Goal: Task Accomplishment & Management: Manage account settings

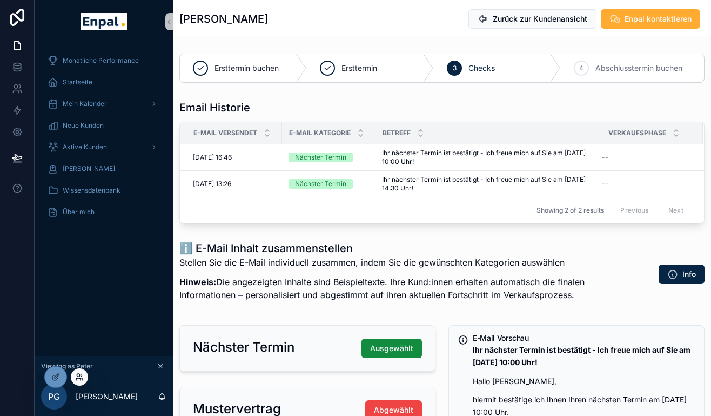
click at [75, 375] on icon at bounding box center [79, 376] width 9 height 9
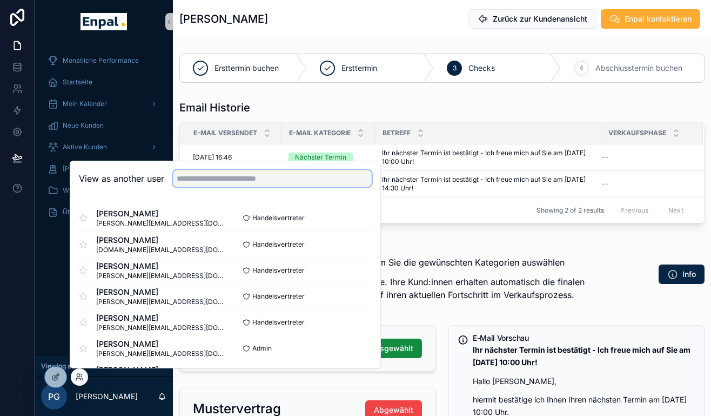
click at [202, 178] on input "text" at bounding box center [272, 178] width 199 height 17
type input "******"
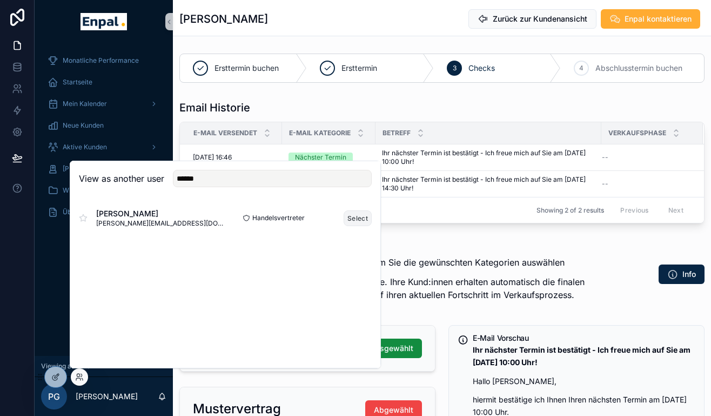
click at [354, 217] on button "Select" at bounding box center [358, 218] width 28 height 16
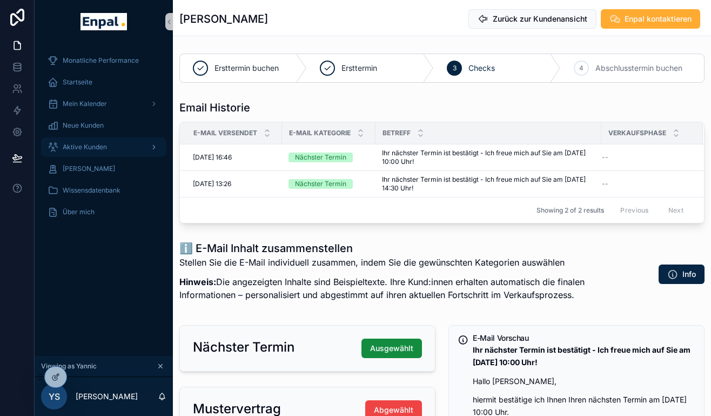
click at [96, 142] on div "Aktive Kunden" at bounding box center [104, 146] width 112 height 17
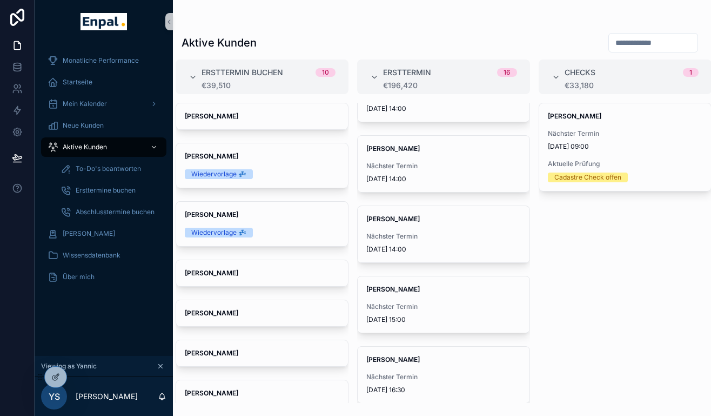
scroll to position [323, 0]
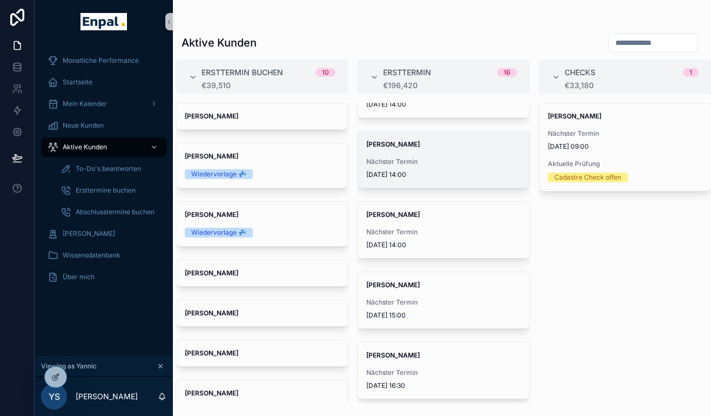
click at [456, 148] on span "Dirk Zepuntke" at bounding box center [444, 144] width 155 height 9
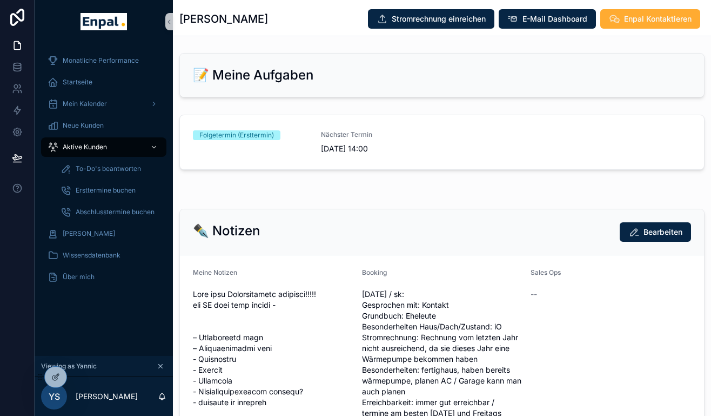
scroll to position [588, 0]
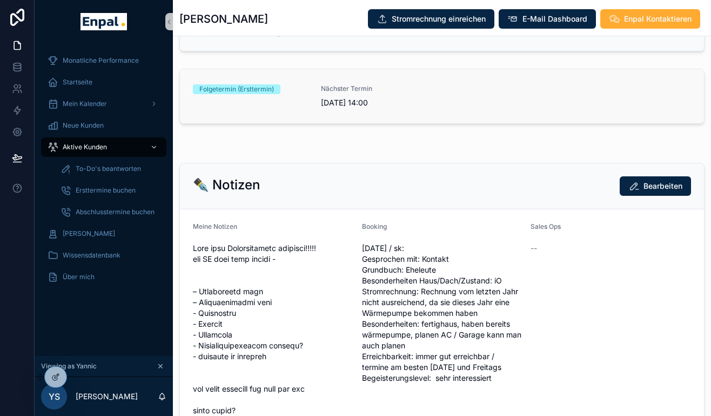
click at [360, 101] on span "17/10/2025 14:00" at bounding box center [378, 102] width 115 height 11
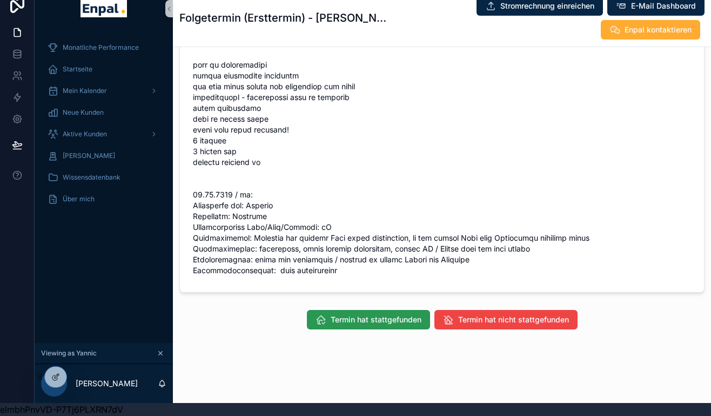
scroll to position [13, 0]
click at [406, 321] on span "Termin hat stattgefunden" at bounding box center [376, 319] width 91 height 11
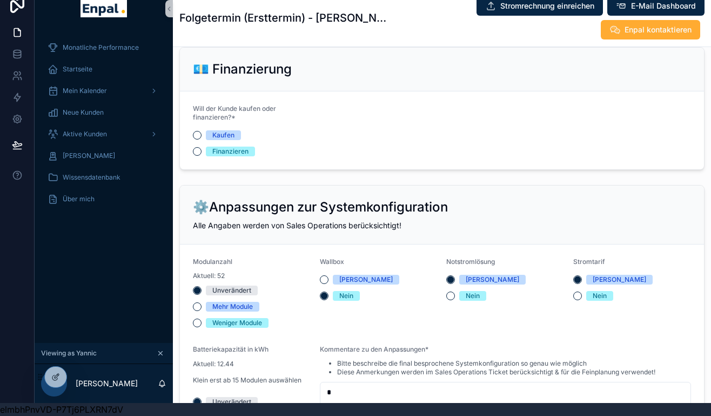
scroll to position [1490, 0]
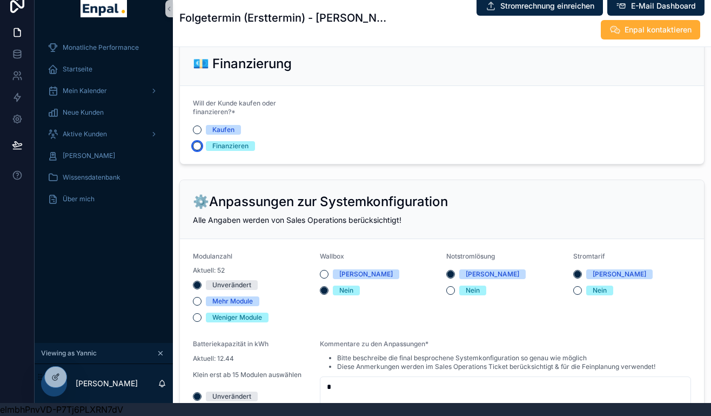
click at [198, 144] on button "Finanzieren" at bounding box center [197, 146] width 9 height 9
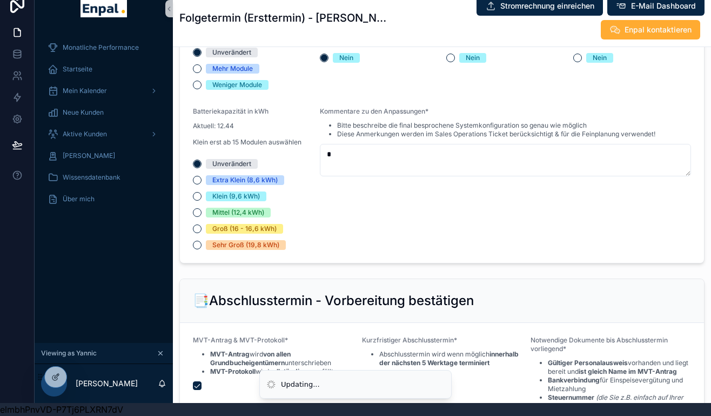
scroll to position [1727, 0]
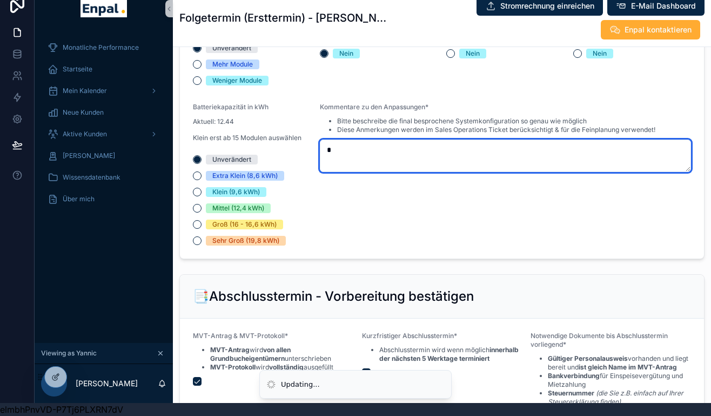
click at [350, 154] on textarea "*" at bounding box center [506, 155] width 372 height 32
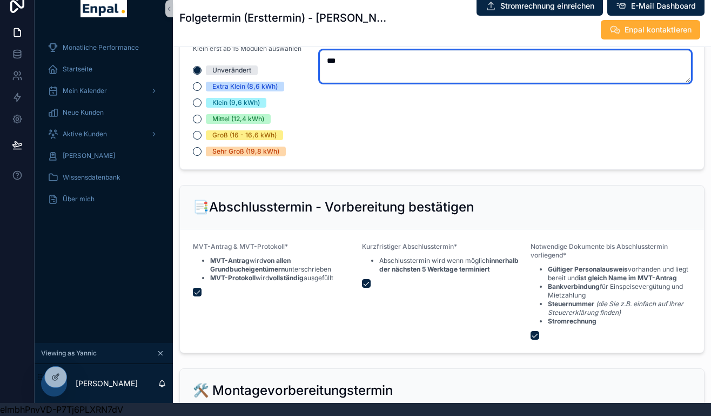
scroll to position [1823, 0]
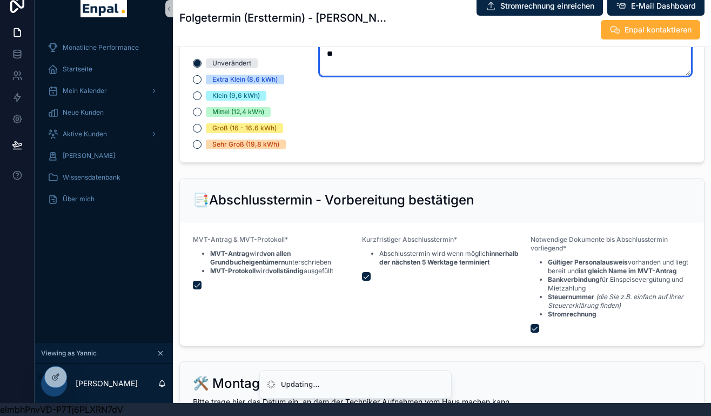
type textarea "*"
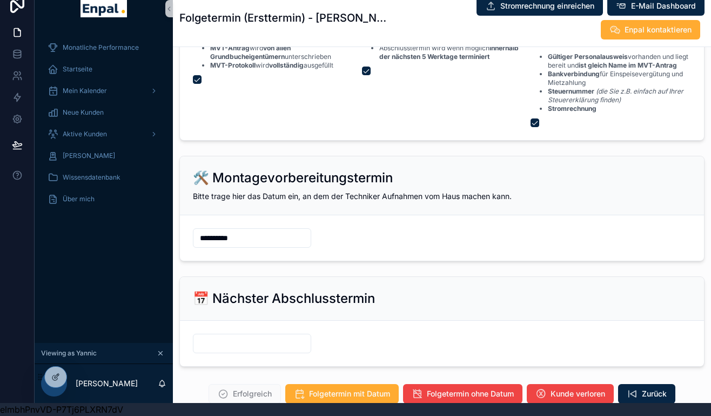
scroll to position [2048, 0]
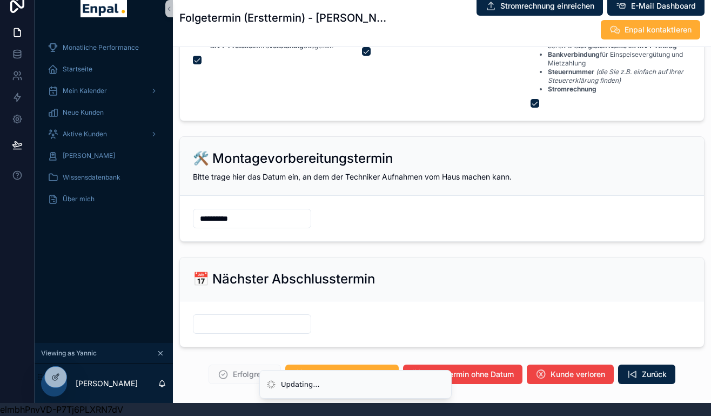
type textarea "***"
click at [229, 331] on input "scrollable content" at bounding box center [252, 323] width 117 height 15
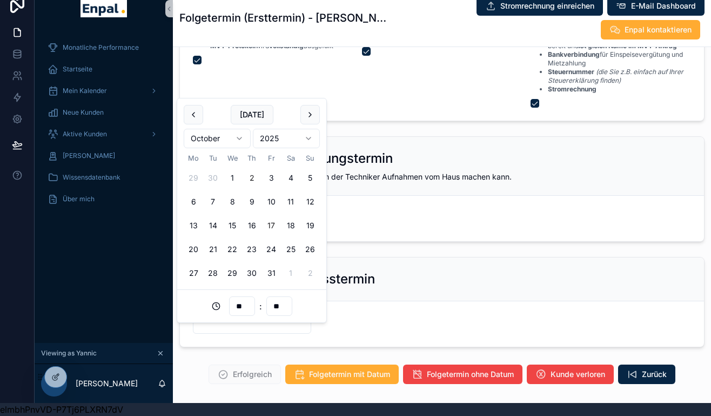
click at [270, 224] on button "17" at bounding box center [271, 225] width 19 height 19
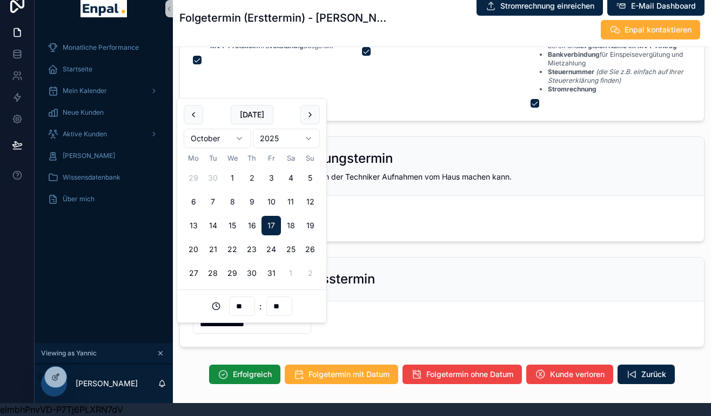
click at [245, 299] on input "**" at bounding box center [242, 305] width 25 height 15
click at [228, 258] on div "14" at bounding box center [242, 254] width 49 height 17
type input "**********"
type input "**"
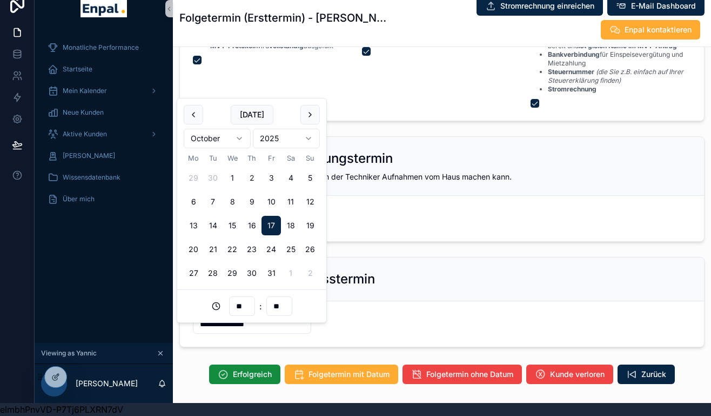
click at [415, 297] on div "📅 Nächster Abschlusstermin" at bounding box center [442, 279] width 524 height 44
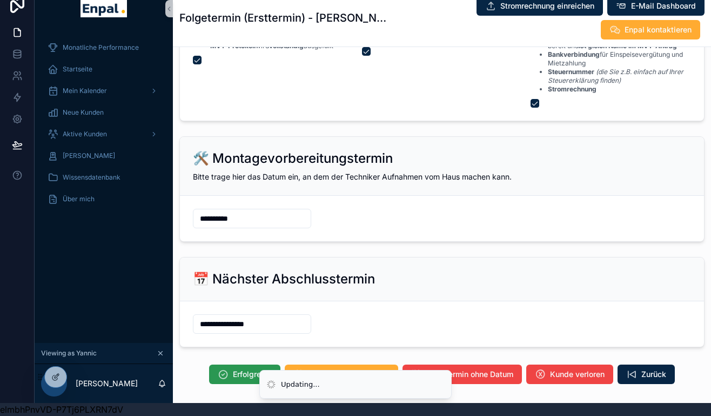
click at [241, 379] on span "Erfolgreich" at bounding box center [252, 374] width 39 height 11
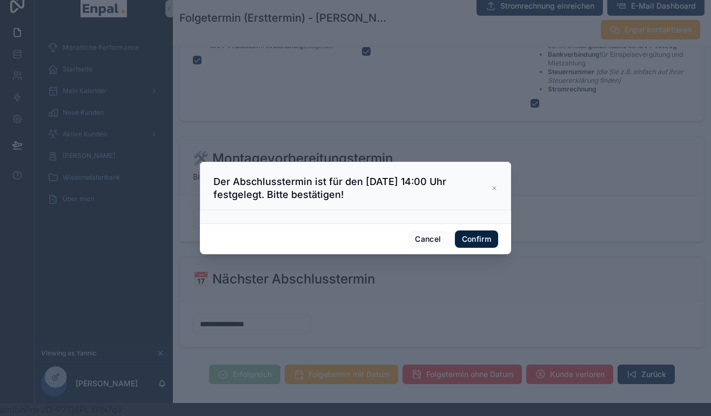
click at [477, 230] on div "Cancel Confirm" at bounding box center [355, 238] width 311 height 31
click at [477, 235] on button "Confirm" at bounding box center [476, 238] width 43 height 17
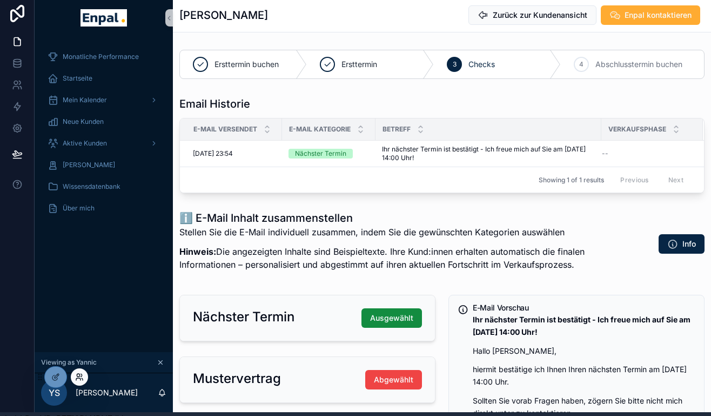
click at [78, 378] on icon at bounding box center [79, 376] width 9 height 9
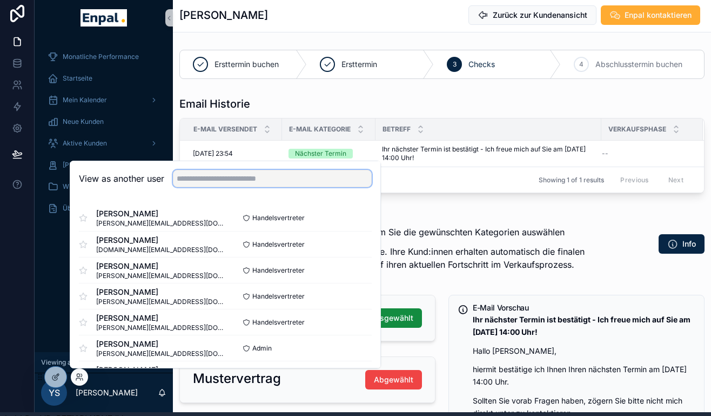
click at [240, 178] on input "text" at bounding box center [272, 178] width 199 height 17
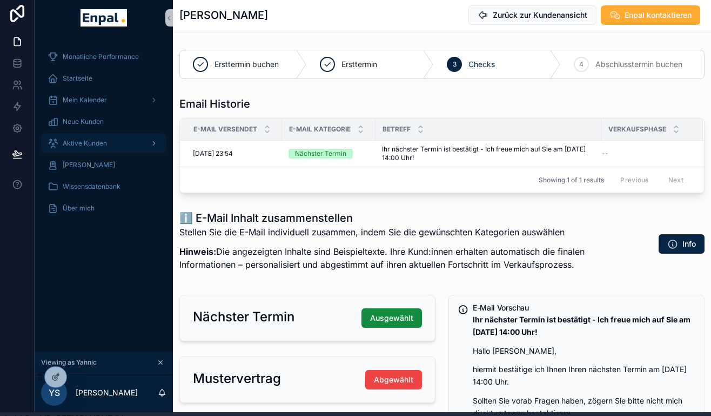
click at [77, 142] on span "Aktive Kunden" at bounding box center [85, 143] width 44 height 9
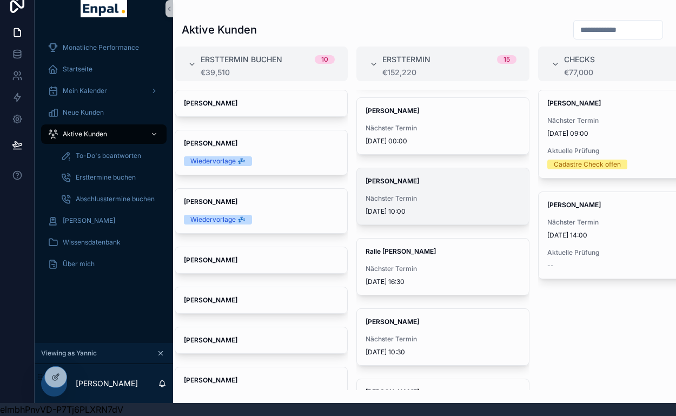
scroll to position [575, 0]
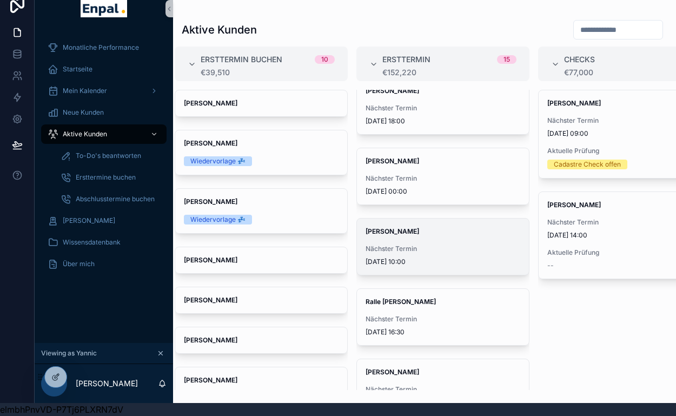
click at [405, 252] on span "Nächster Termin" at bounding box center [442, 248] width 155 height 9
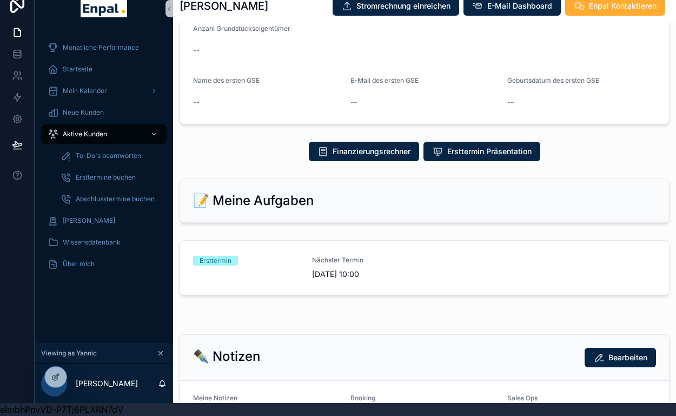
scroll to position [528, 0]
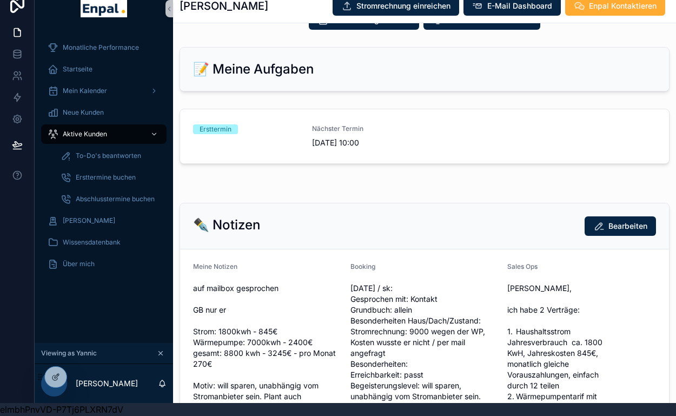
click at [384, 163] on div "Ersttermin Nächster Termin 02/10/2025 10:00" at bounding box center [424, 138] width 503 height 68
click at [382, 142] on span "02/10/2025 10:00" at bounding box center [365, 142] width 106 height 11
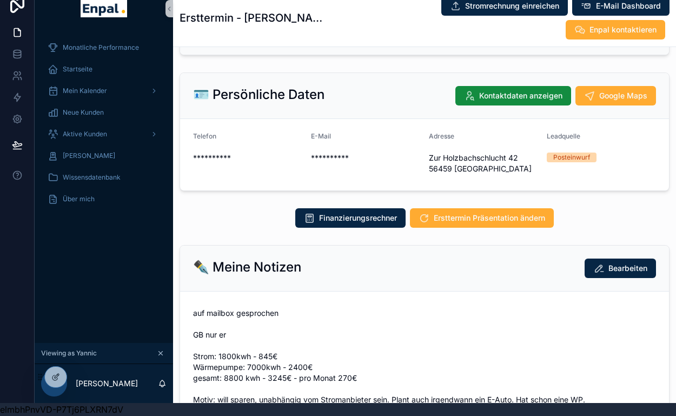
scroll to position [55, 0]
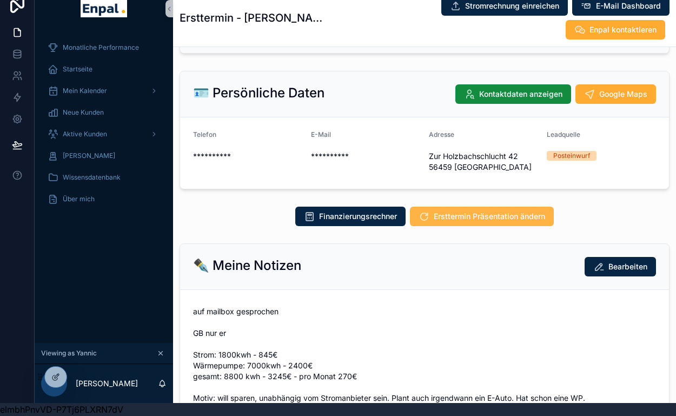
click at [462, 211] on span "Ersttermin Präsentation ändern" at bounding box center [489, 216] width 111 height 11
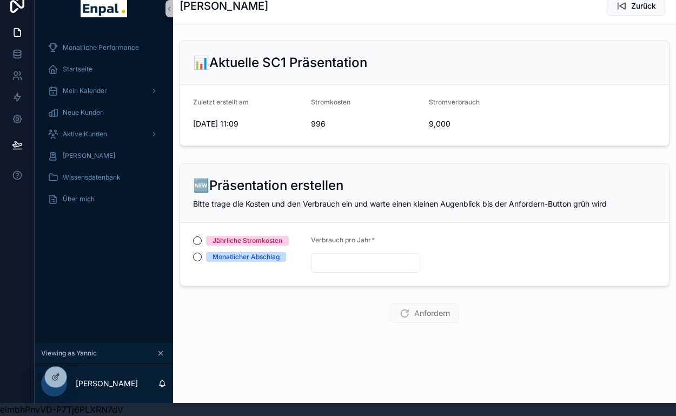
scroll to position [13, 0]
click at [427, 112] on form "Zuletzt erstellt am 02/10/2025 11:09 Stromkosten 996 Stromverbrauch 9,000" at bounding box center [424, 115] width 489 height 61
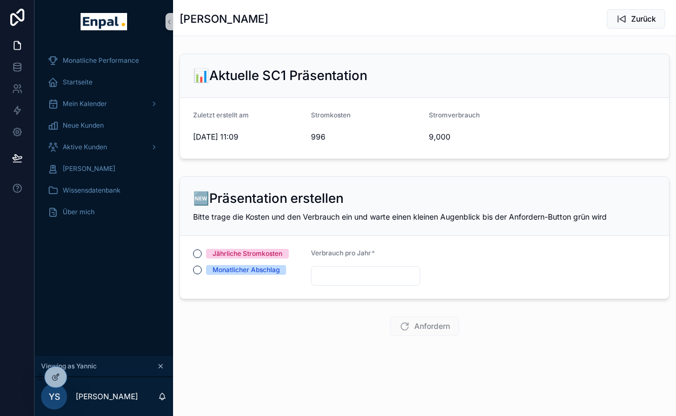
scroll to position [0, 0]
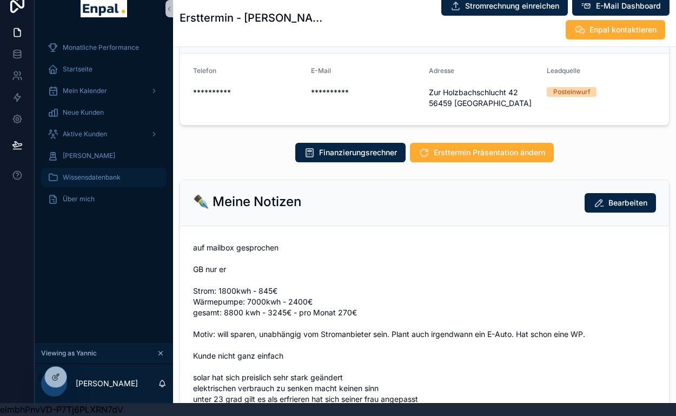
click at [89, 176] on span "Wissensdatenbank" at bounding box center [92, 177] width 58 height 9
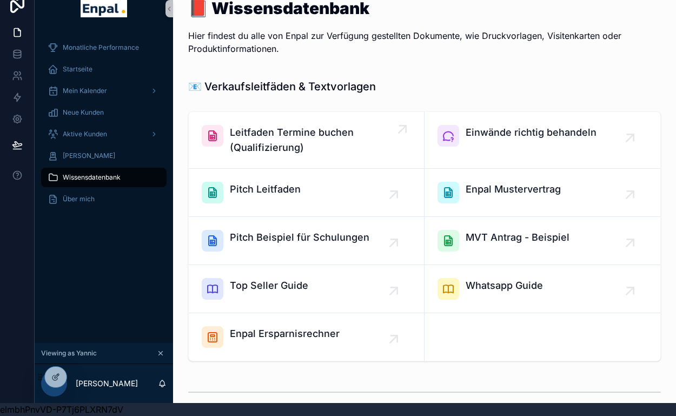
click at [310, 137] on span "Leitfaden Termine buchen (Qualifizierung)" at bounding box center [312, 140] width 164 height 30
